Goal: Information Seeking & Learning: Learn about a topic

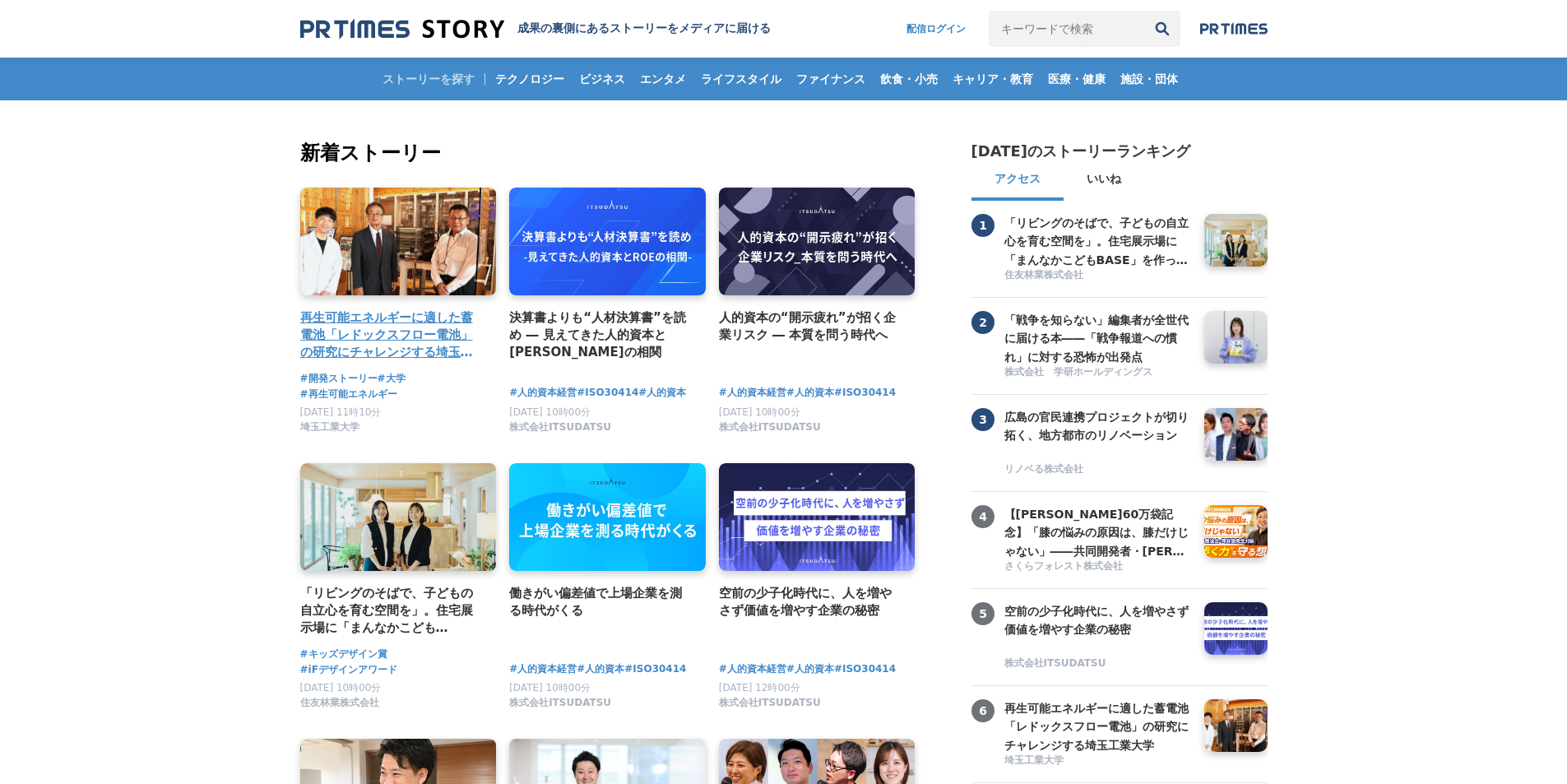
click at [402, 337] on h4 "再生可能エネルギーに適した蓄電池「レドックスフロー電池」の研究にチャレンジする埼玉工業大学" at bounding box center [391, 334] width 183 height 53
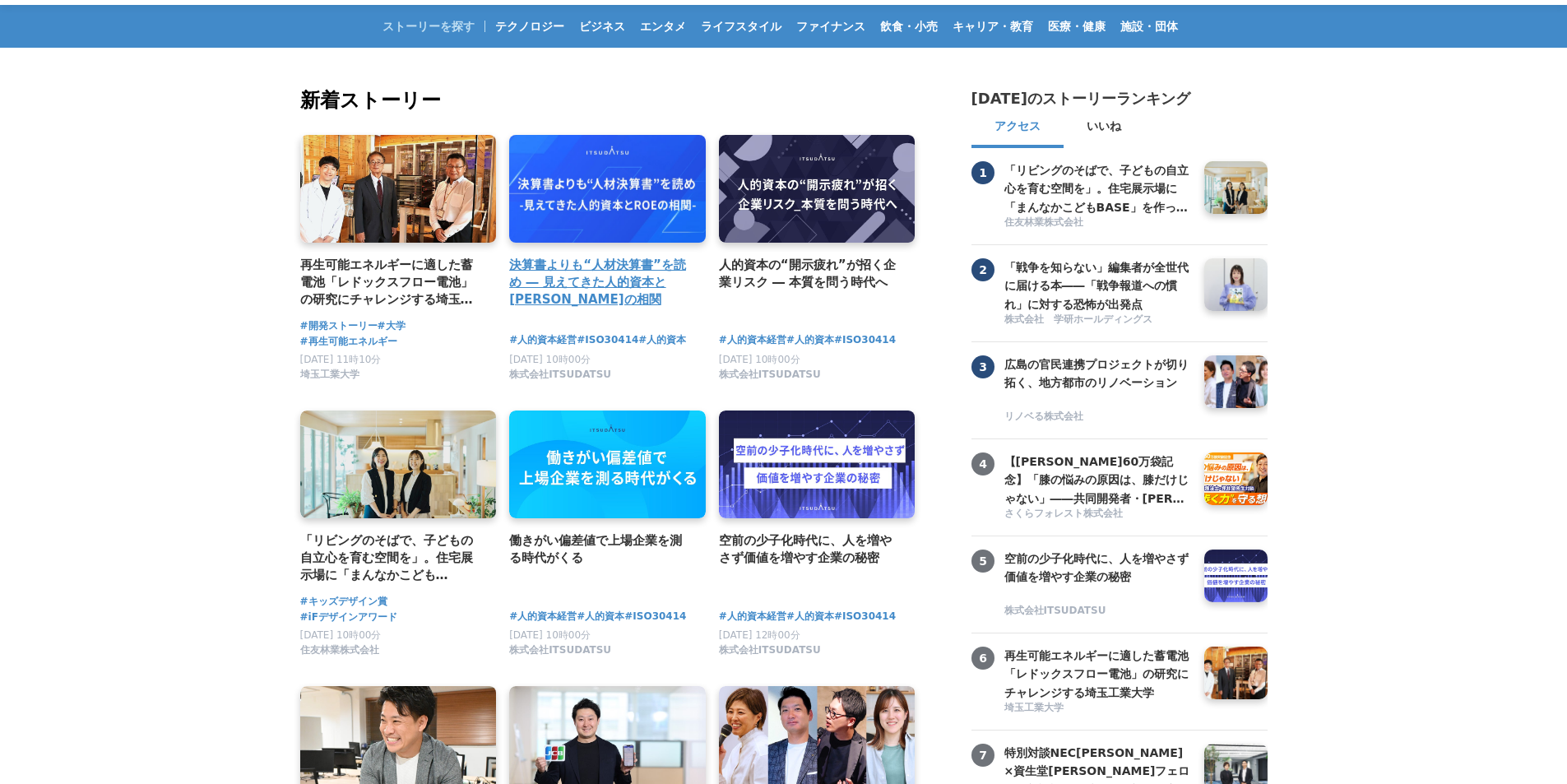
scroll to position [82, 0]
